Goal: Understand process/instructions

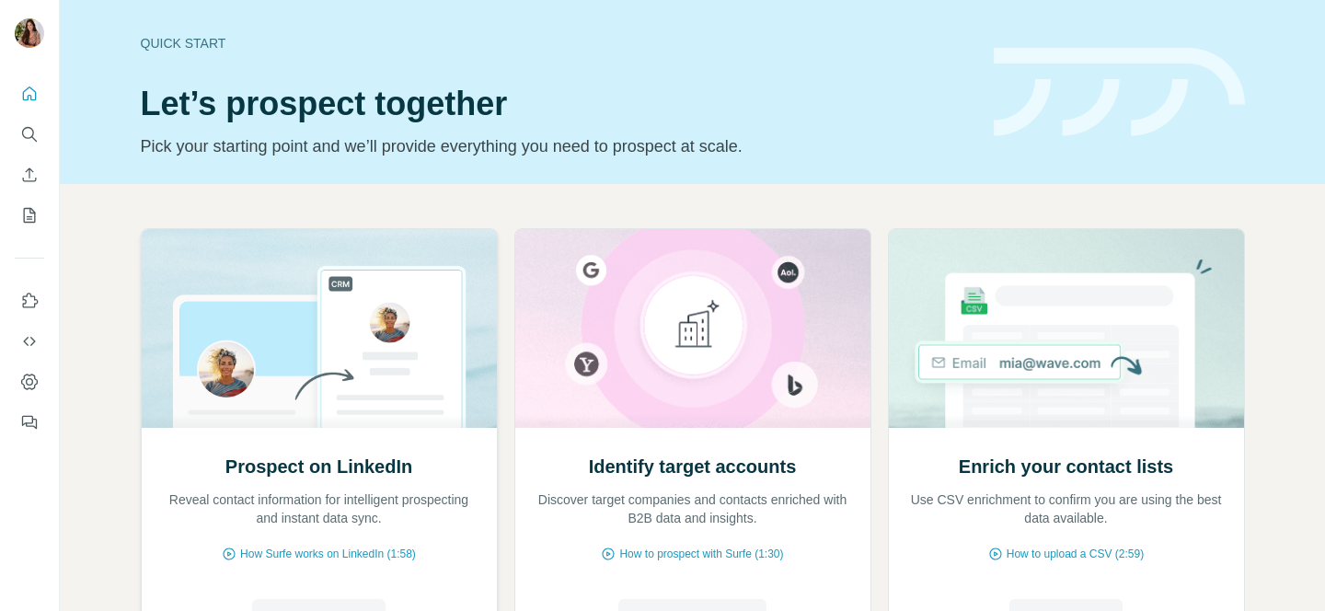
scroll to position [158, 0]
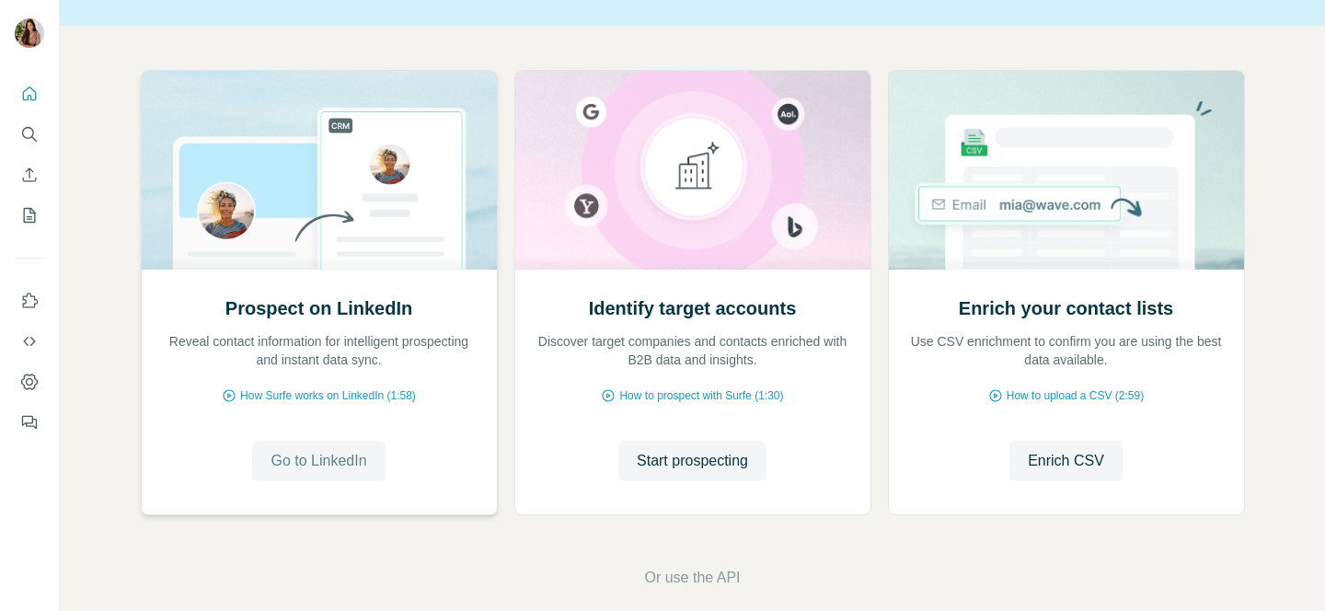
click at [319, 452] on span "Go to LinkedIn" at bounding box center [319, 461] width 96 height 22
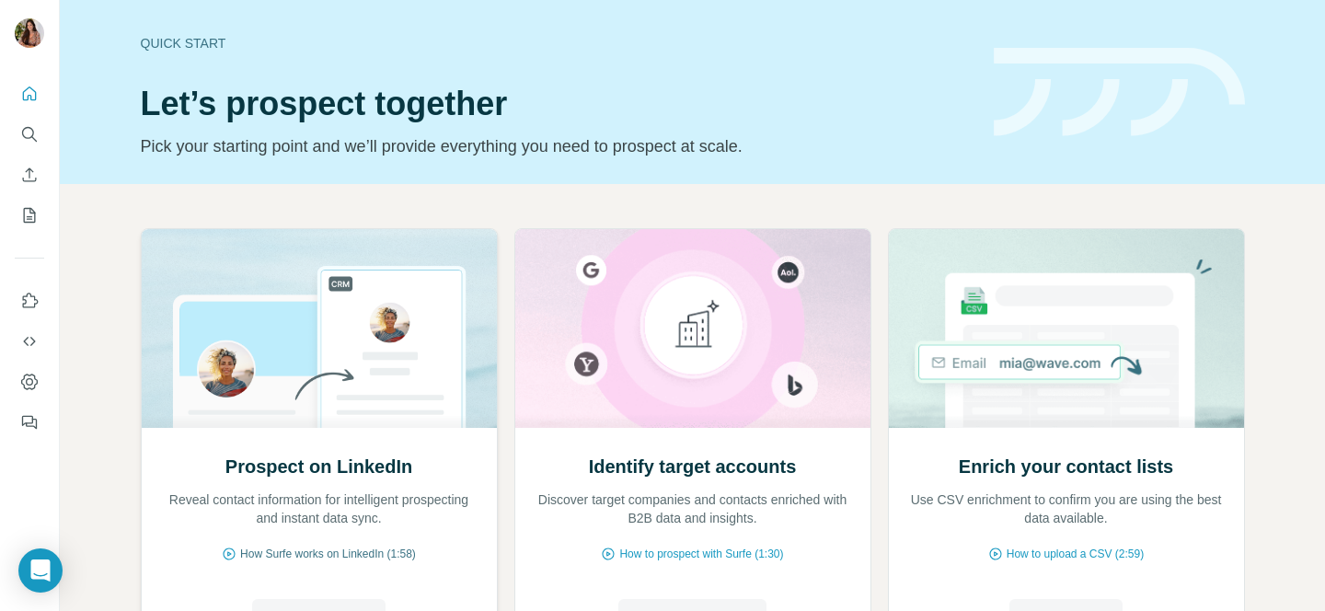
click at [342, 551] on span "How Surfe works on LinkedIn (1:58)" at bounding box center [328, 554] width 176 height 17
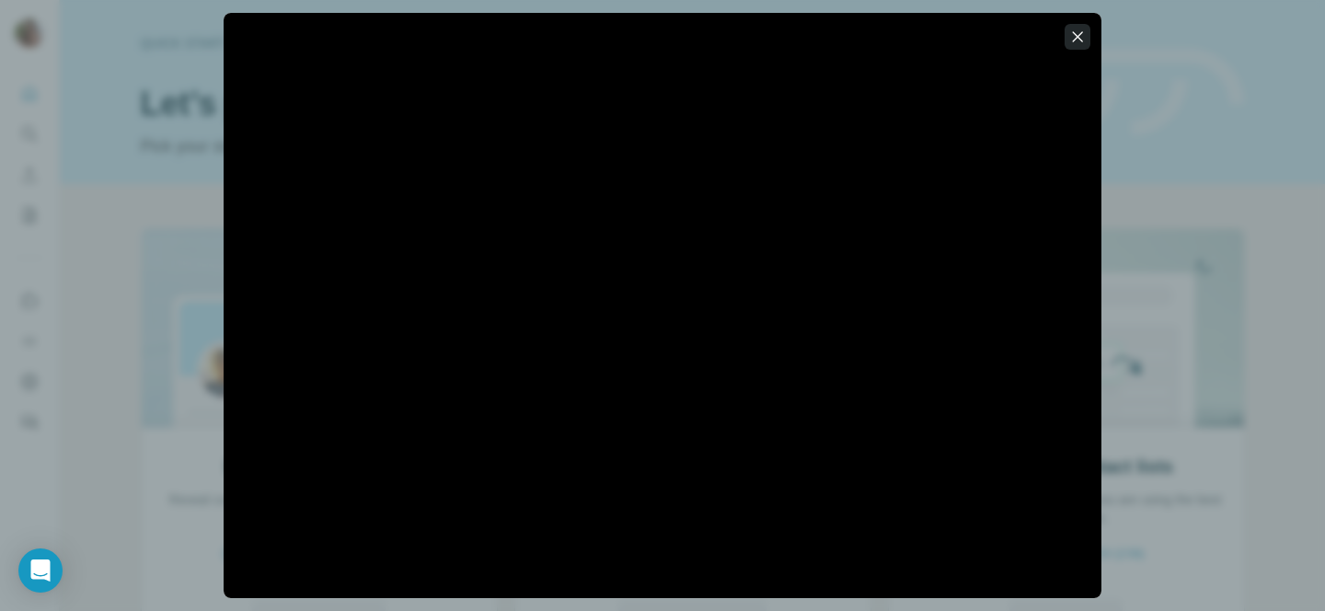
click at [1081, 43] on icon "button" at bounding box center [1077, 37] width 18 height 18
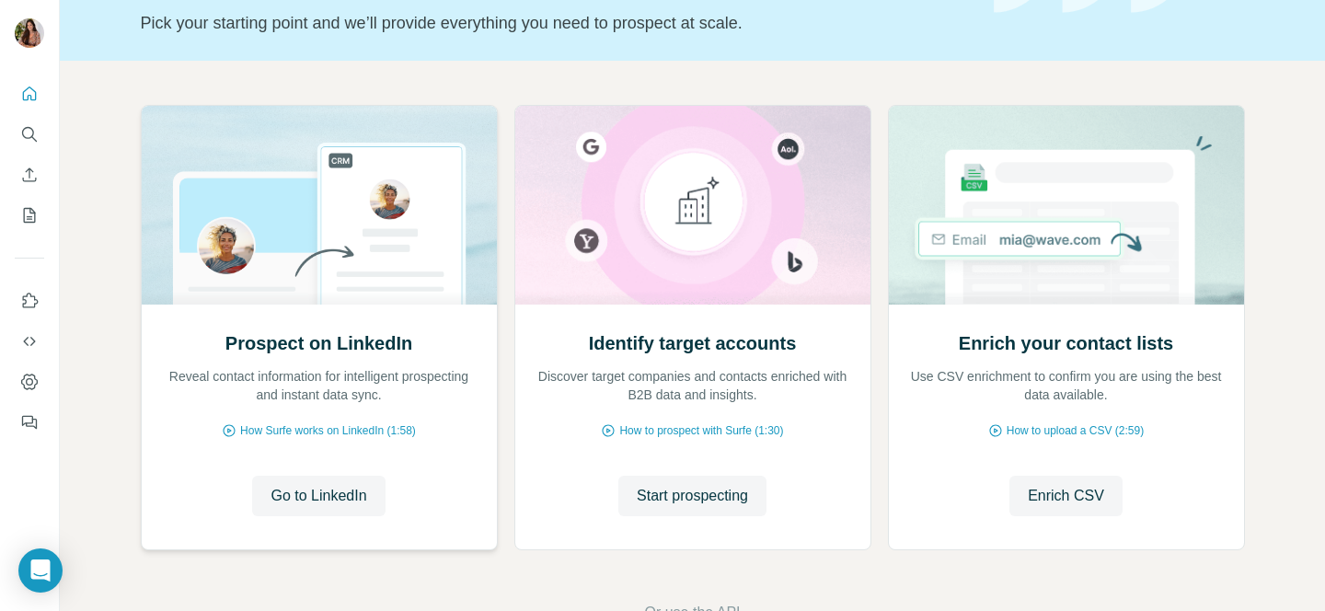
scroll to position [168, 0]
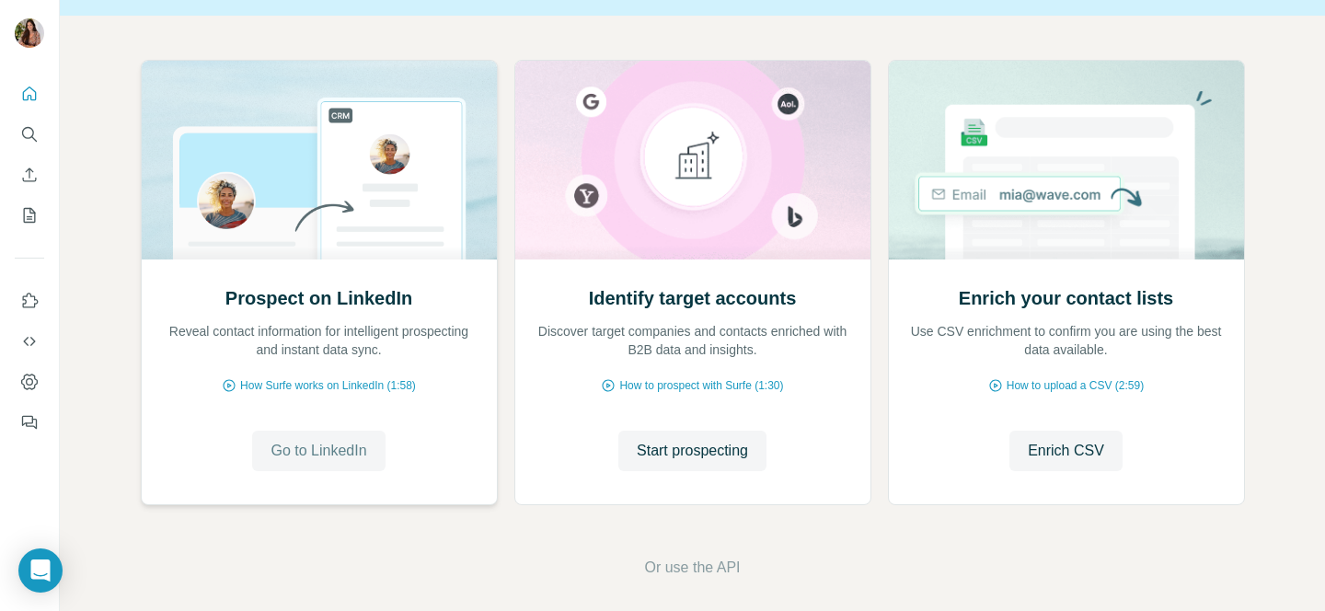
click at [340, 443] on span "Go to LinkedIn" at bounding box center [319, 451] width 96 height 22
